Goal: Check status: Check status

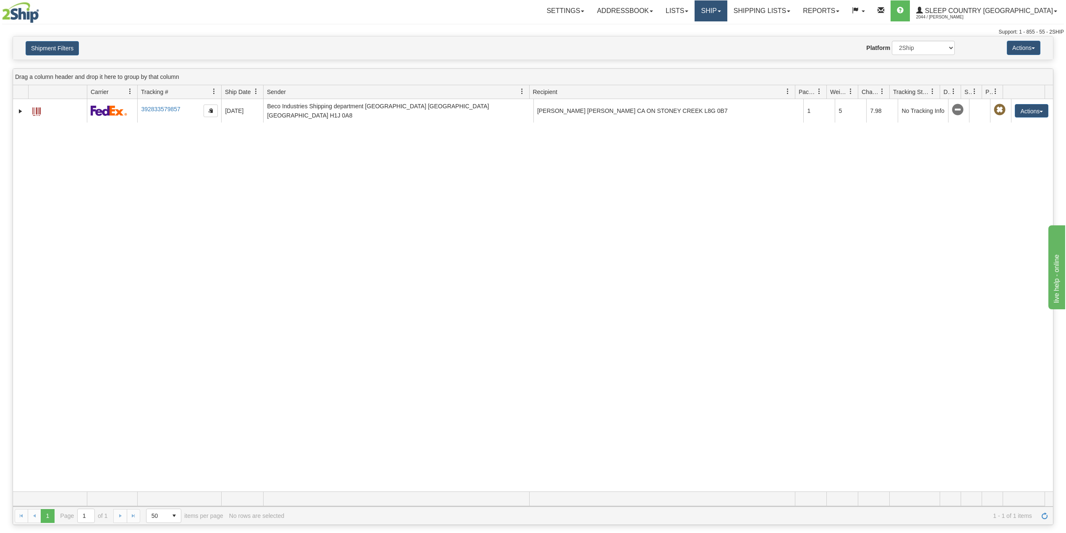
click at [727, 8] on link "Ship" at bounding box center [711, 10] width 32 height 21
click at [718, 42] on span "OnHold / Order Queue" at bounding box center [688, 40] width 59 height 7
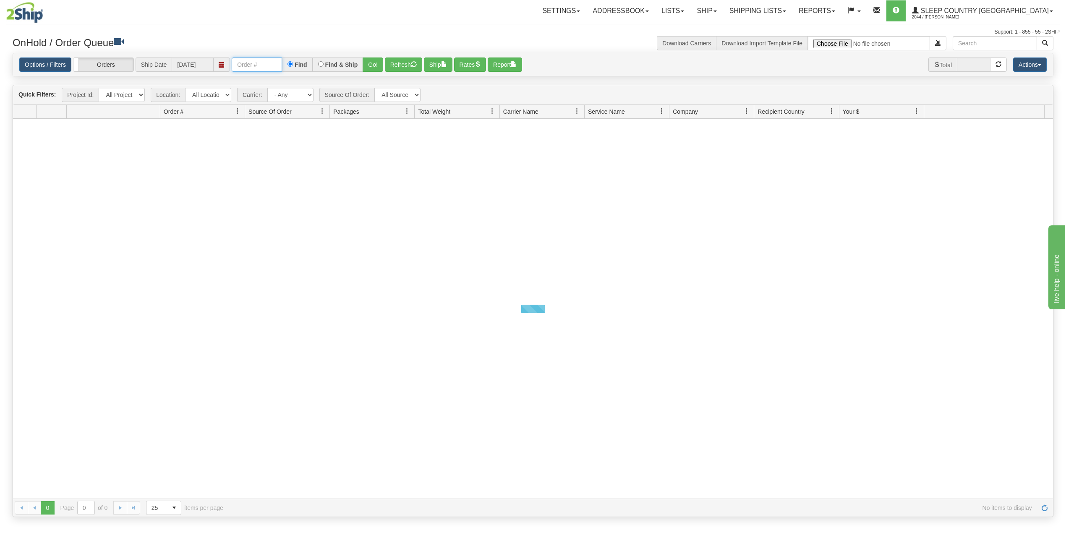
drag, startPoint x: 259, startPoint y: 65, endPoint x: 279, endPoint y: 73, distance: 21.3
click at [259, 65] on input "text" at bounding box center [257, 64] width 50 height 14
paste input "9002I098237"
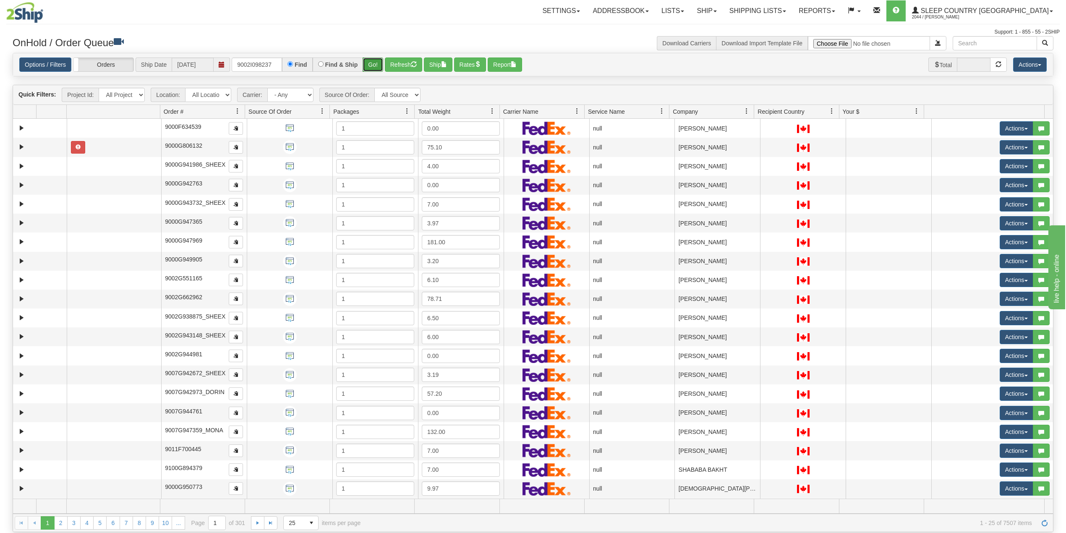
click at [375, 65] on button "Go!" at bounding box center [373, 64] width 21 height 14
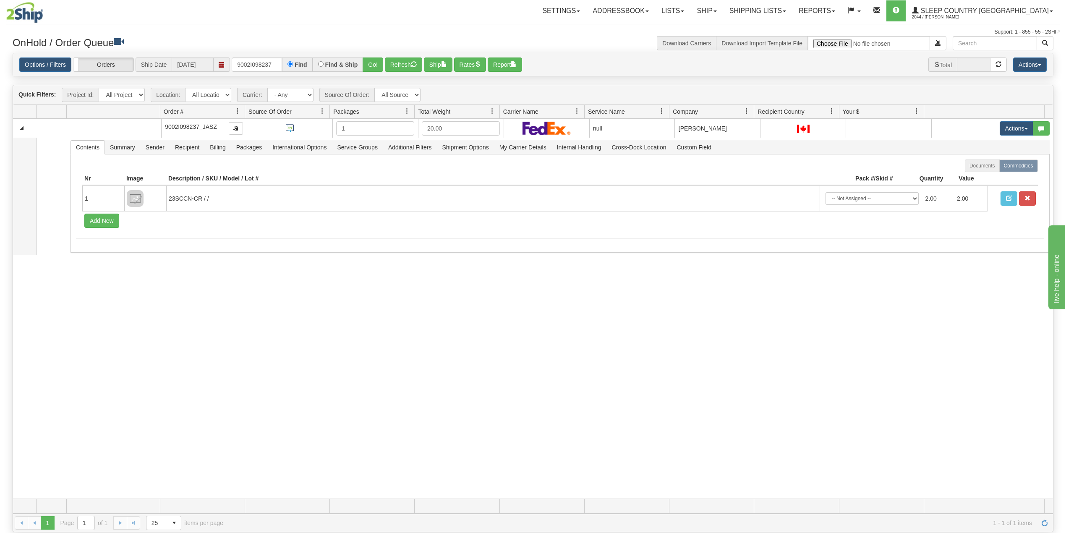
click at [491, 9] on div "Settings Shipping Preferences Fields Preferences New Addressbook Recipients" at bounding box center [623, 10] width 871 height 21
click at [267, 61] on input "9002I098237" at bounding box center [257, 64] width 50 height 14
paste input "0I097231"
type input "9000I097231"
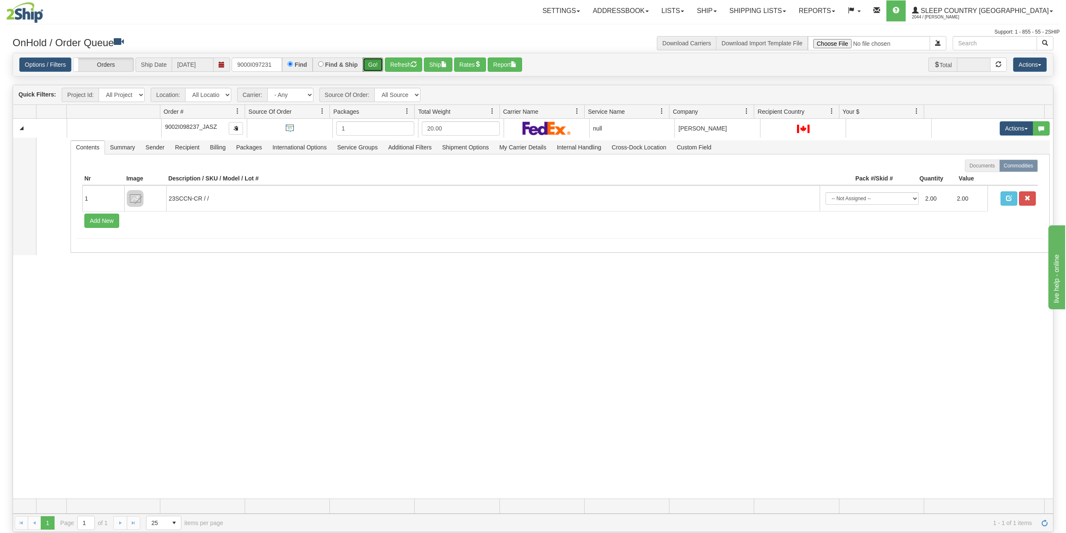
click at [371, 63] on button "Go!" at bounding box center [373, 64] width 21 height 14
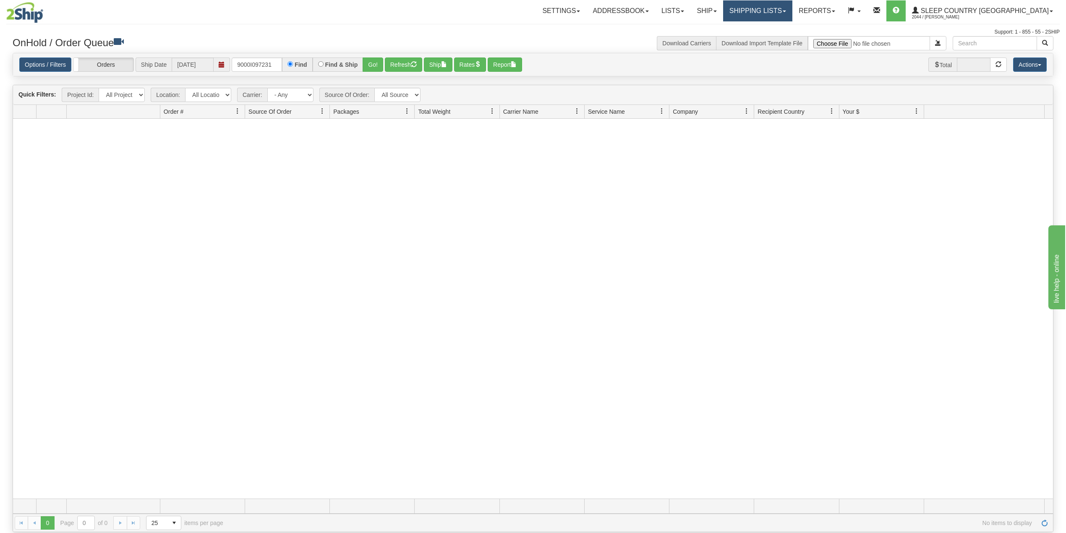
click at [791, 5] on link "Shipping lists" at bounding box center [757, 10] width 69 height 21
click at [778, 37] on span "Search Shipment History" at bounding box center [750, 40] width 65 height 7
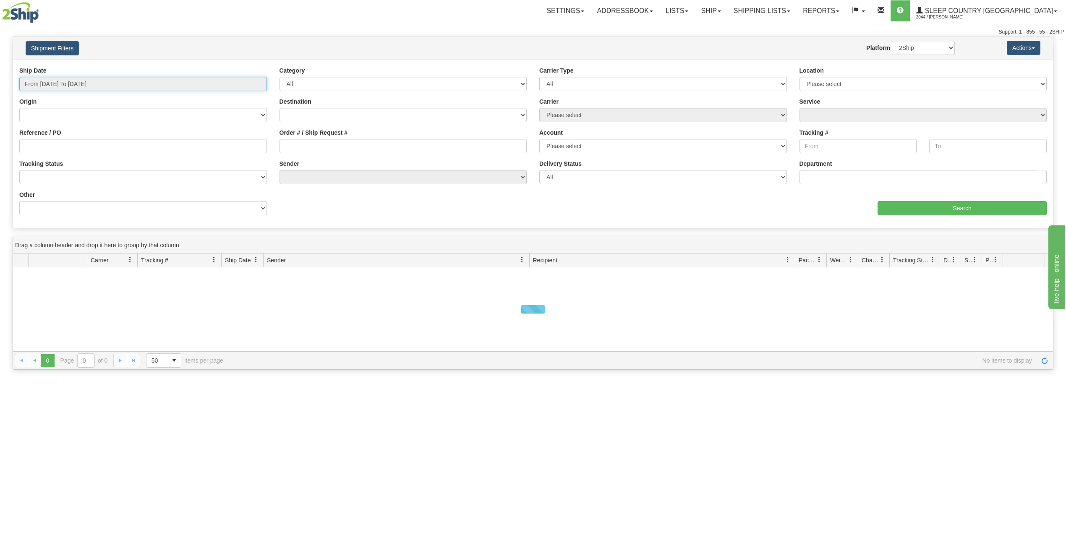
click at [76, 81] on input "From 09/18/2025 To 09/19/2025" at bounding box center [143, 84] width 248 height 14
click at [54, 146] on li "Last 30 Days" at bounding box center [56, 144] width 67 height 11
type input "From [DATE] To [DATE]"
click at [55, 148] on input "Reference / PO" at bounding box center [143, 146] width 248 height 14
paste input "9000I097231"
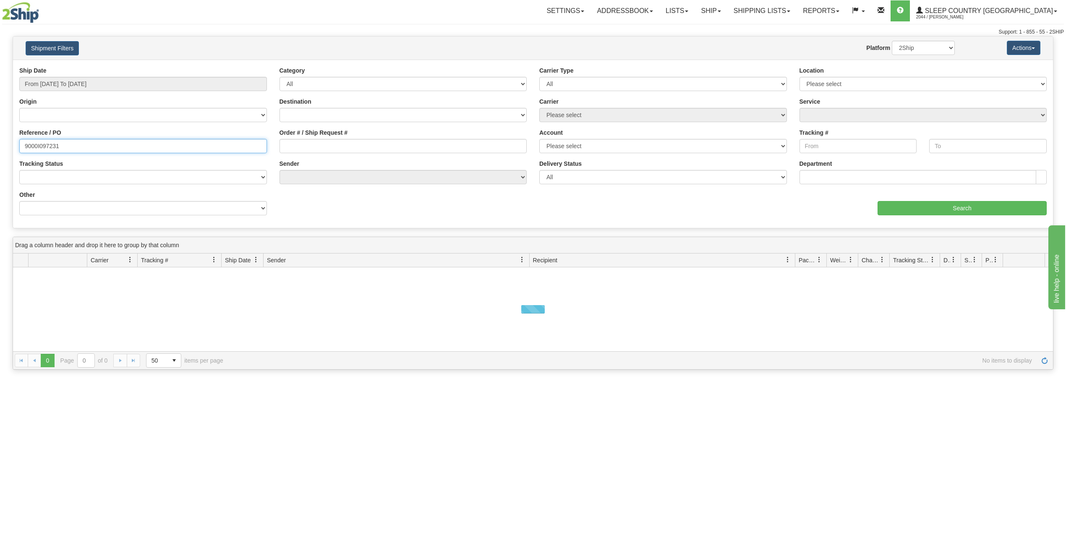
type input "9000I097231"
click at [907, 208] on input "Search" at bounding box center [961, 208] width 169 height 14
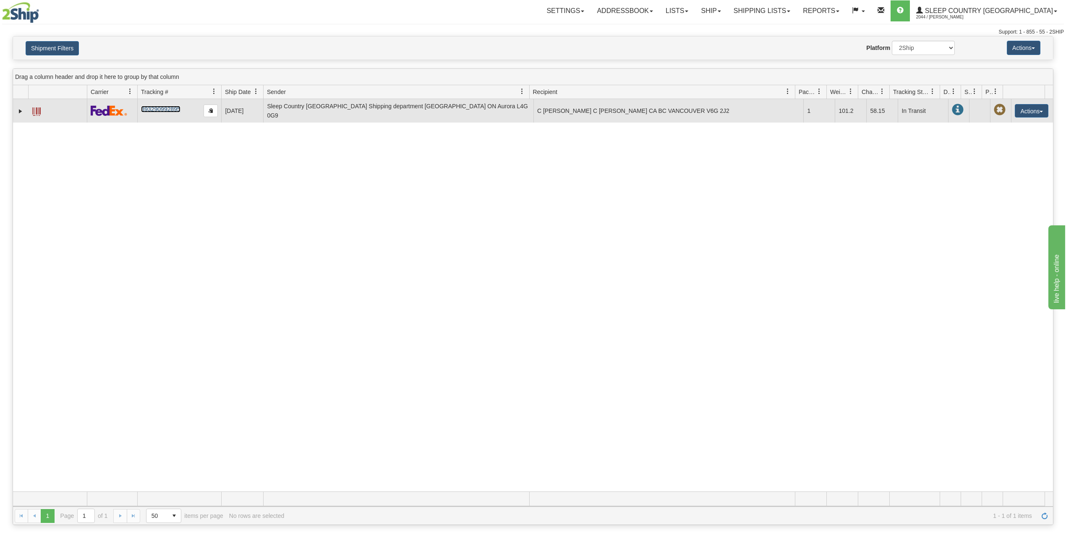
click at [165, 106] on link "393290992895" at bounding box center [160, 109] width 39 height 7
